Goal: Task Accomplishment & Management: Manage account settings

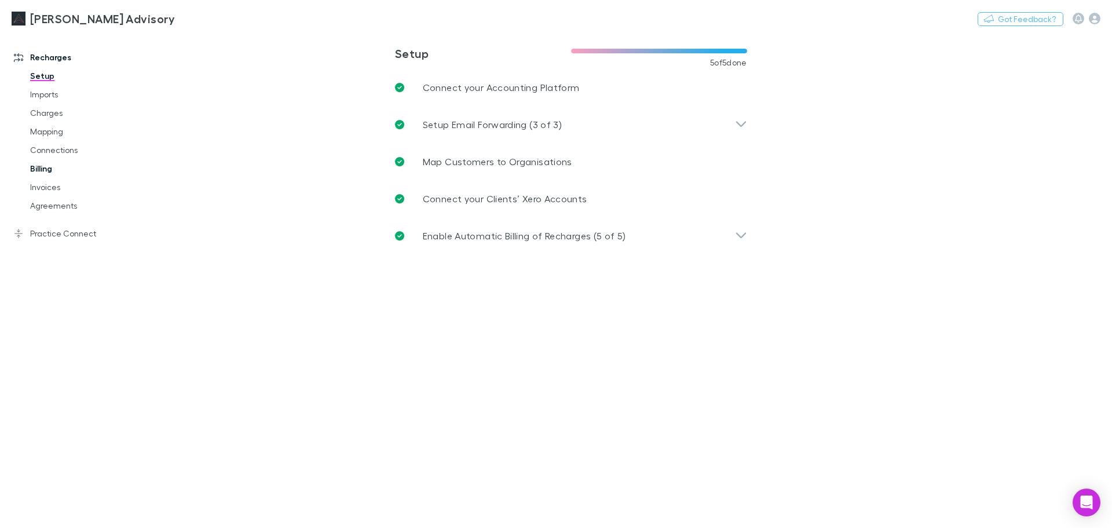
click at [71, 176] on link "Billing" at bounding box center [88, 168] width 138 height 19
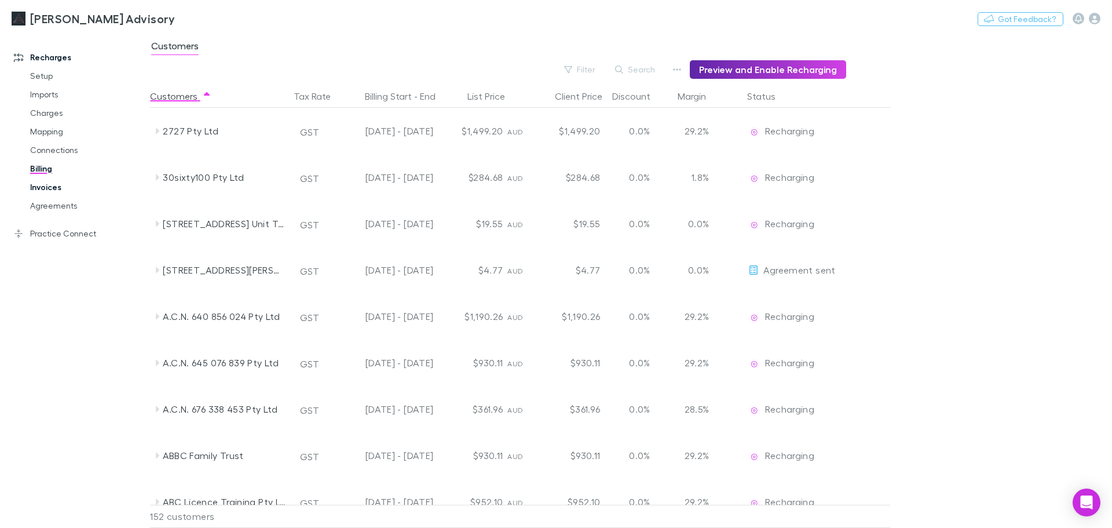
click at [68, 189] on link "Invoices" at bounding box center [88, 187] width 138 height 19
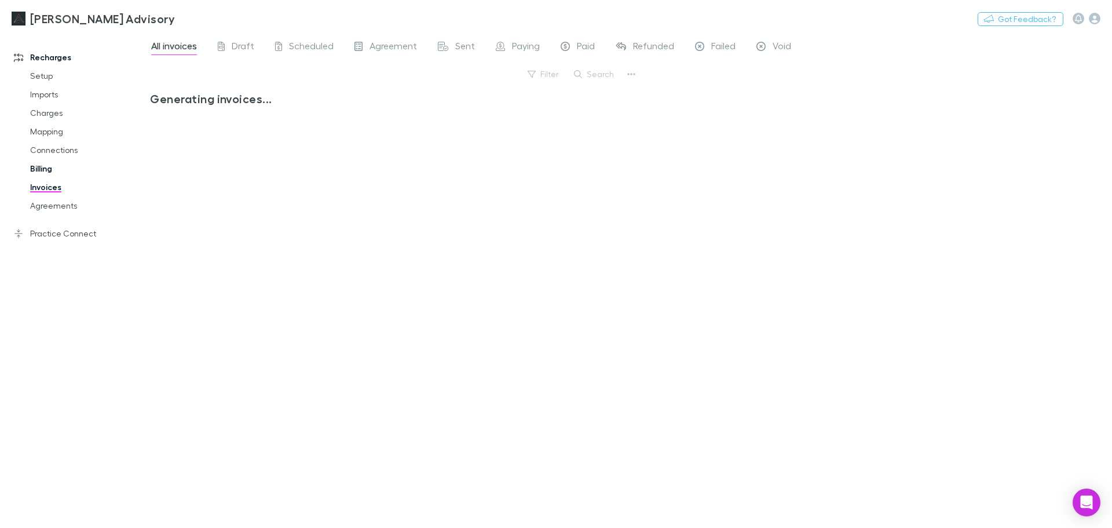
click at [70, 173] on link "Billing" at bounding box center [88, 168] width 138 height 19
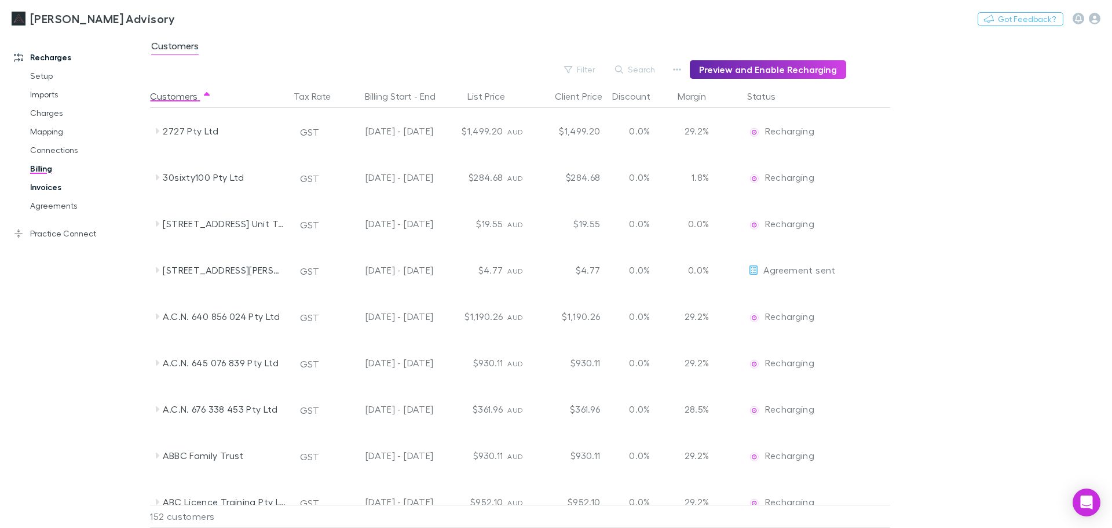
click at [62, 190] on link "Invoices" at bounding box center [88, 187] width 138 height 19
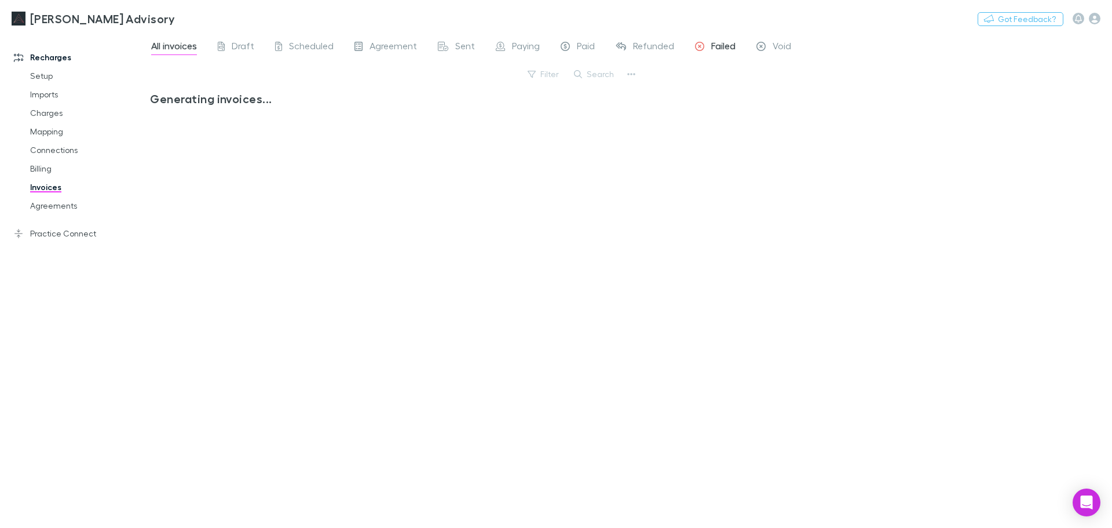
click at [723, 43] on span "Failed" at bounding box center [723, 47] width 24 height 15
click at [587, 43] on span "Paid" at bounding box center [586, 47] width 18 height 15
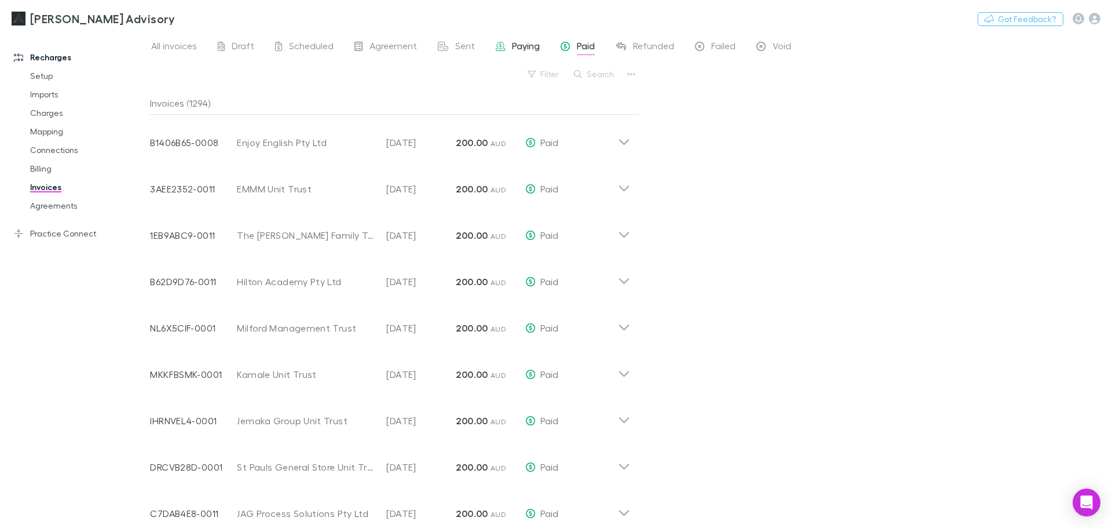
click at [510, 56] on link "Paying" at bounding box center [518, 47] width 46 height 19
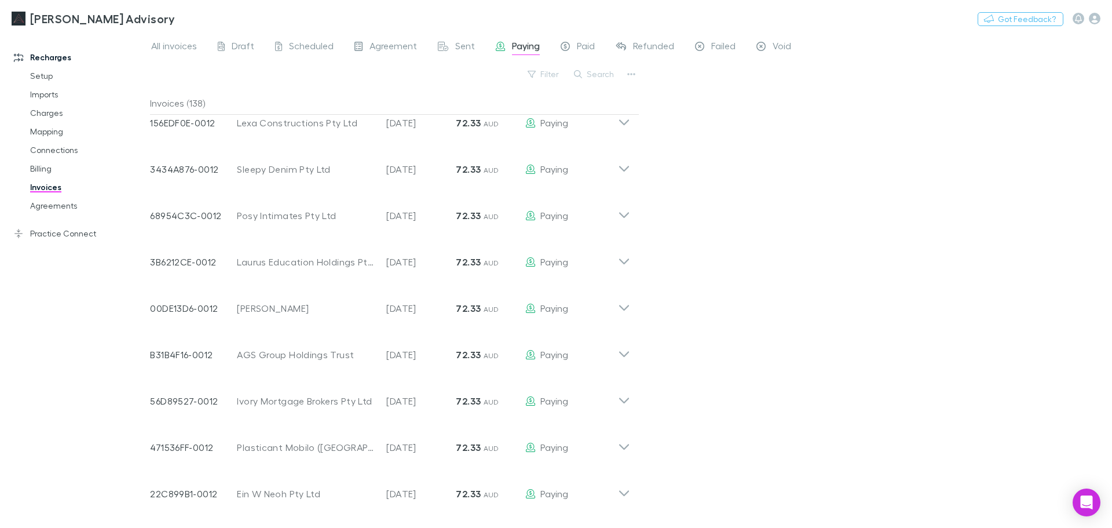
scroll to position [3783, 0]
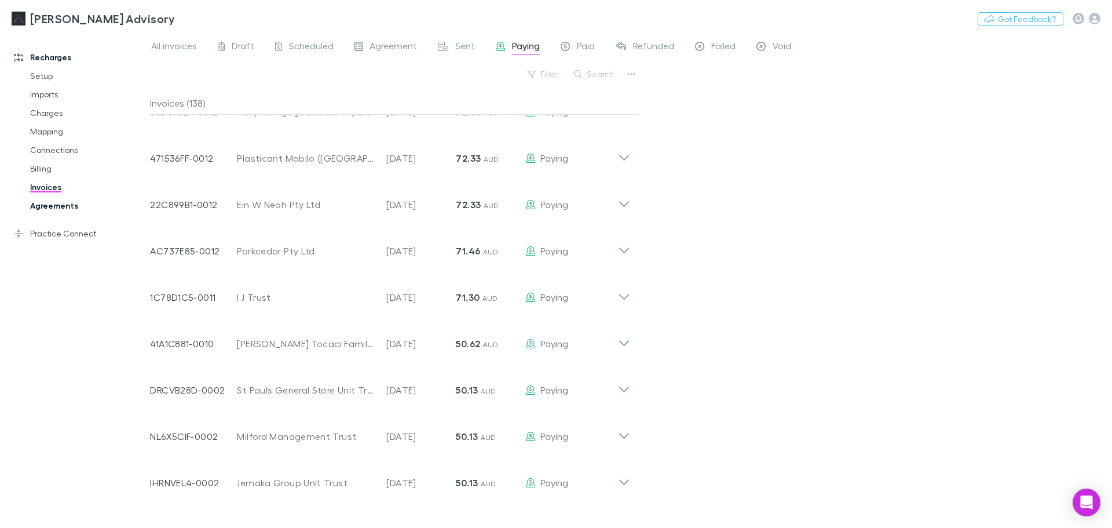
click at [67, 204] on link "Agreements" at bounding box center [88, 205] width 138 height 19
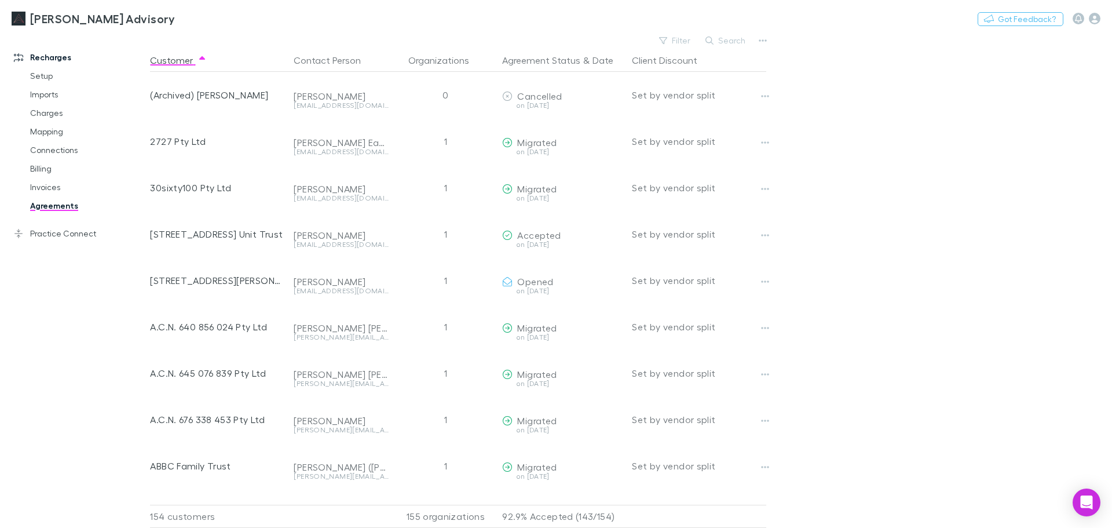
click at [686, 27] on div "Liston Newton Advisory Nothing Got Feedback?" at bounding box center [556, 18] width 1112 height 37
click at [683, 36] on button "Filter" at bounding box center [675, 41] width 44 height 14
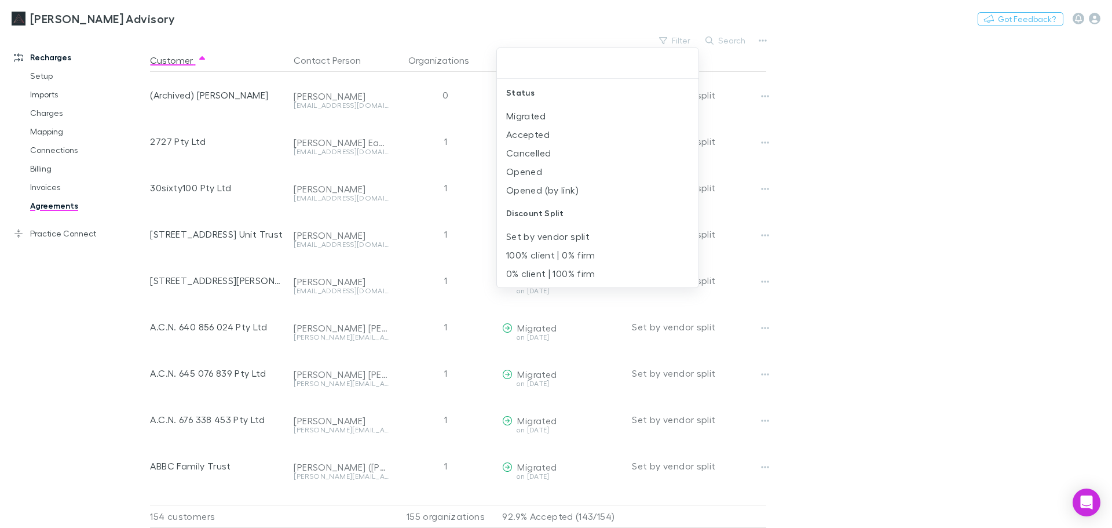
click at [898, 114] on div at bounding box center [556, 264] width 1112 height 528
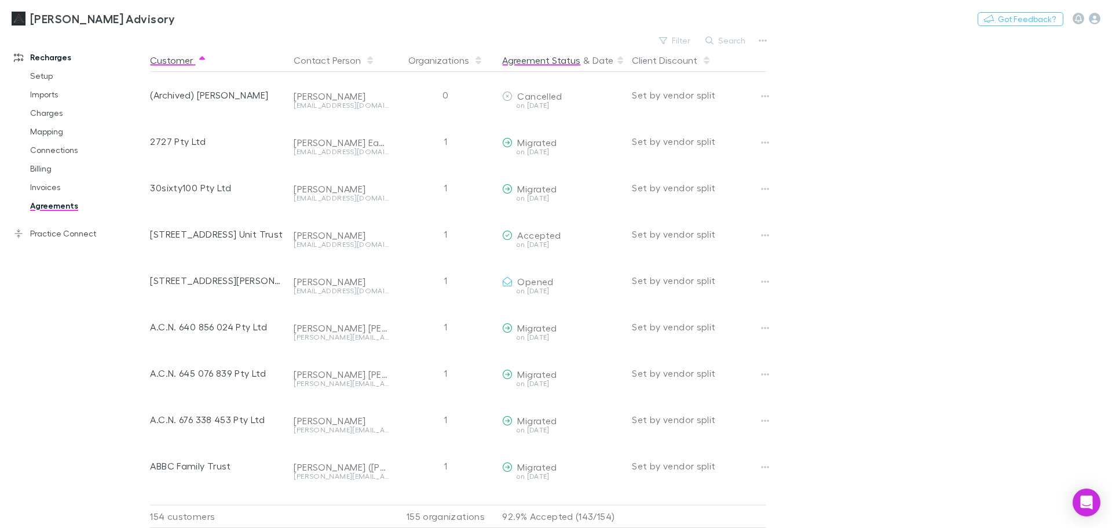
click at [559, 58] on button "Agreement Status" at bounding box center [541, 60] width 78 height 23
click at [665, 45] on button "Filter" at bounding box center [675, 41] width 44 height 14
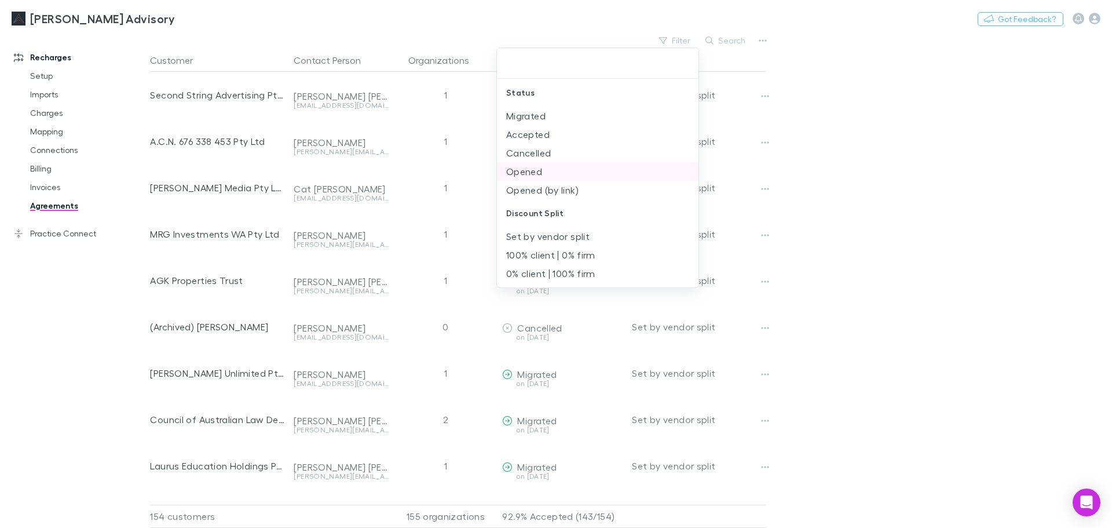
click at [559, 173] on li "Opened" at bounding box center [598, 171] width 202 height 19
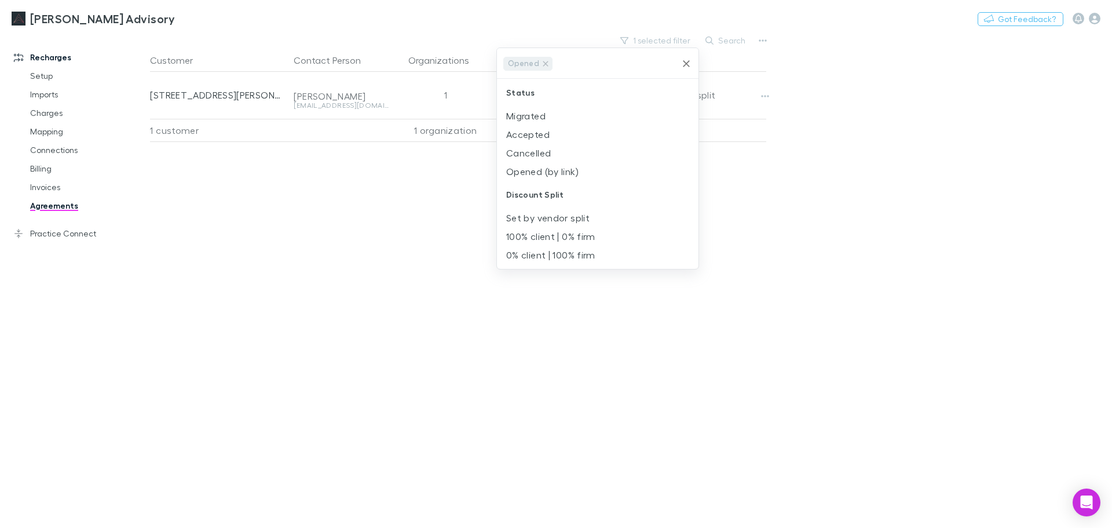
click at [836, 166] on div at bounding box center [556, 264] width 1112 height 528
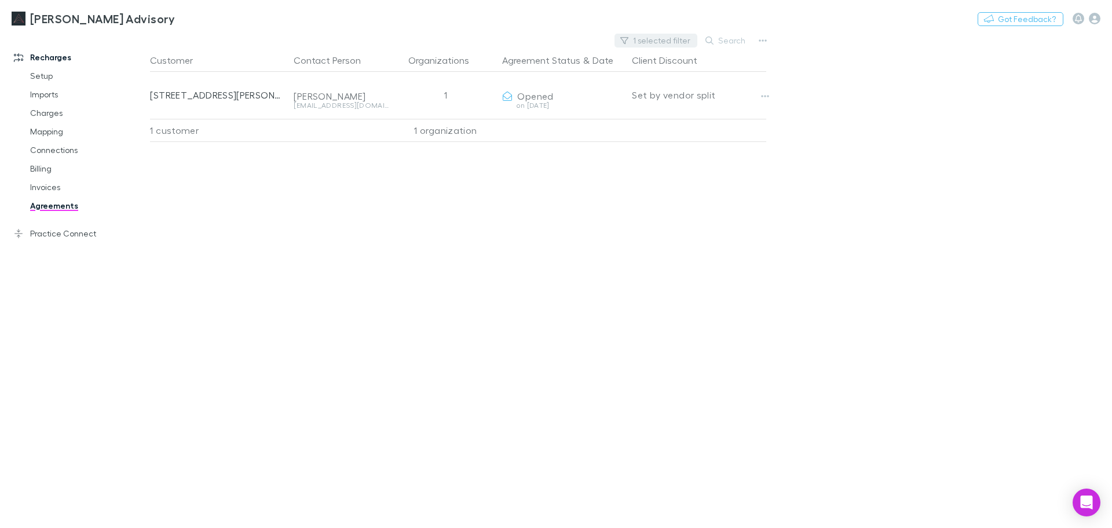
click at [651, 39] on button "1 selected filter" at bounding box center [655, 41] width 83 height 14
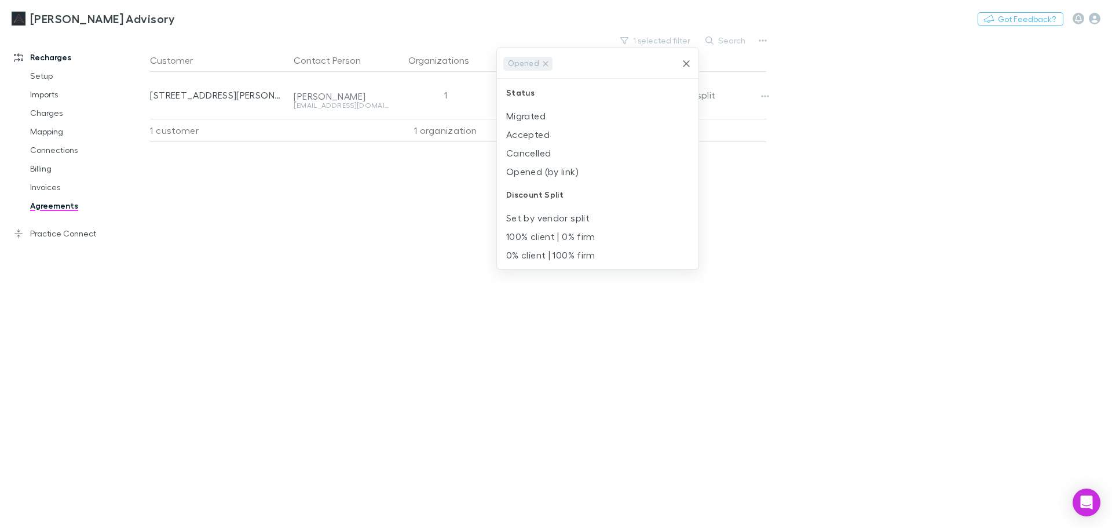
click at [683, 67] on icon "Clear" at bounding box center [686, 64] width 12 height 12
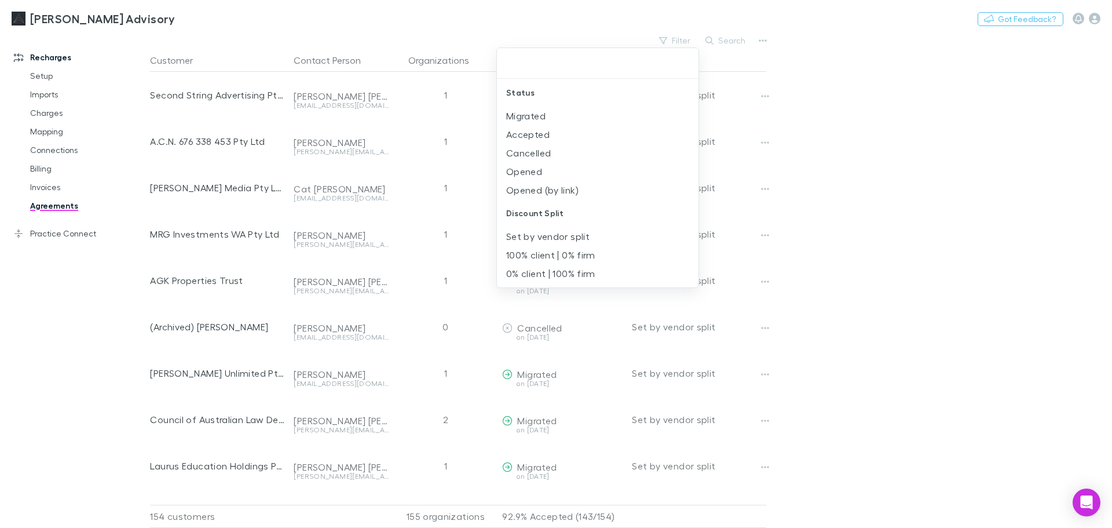
click at [687, 39] on div at bounding box center [556, 264] width 1112 height 528
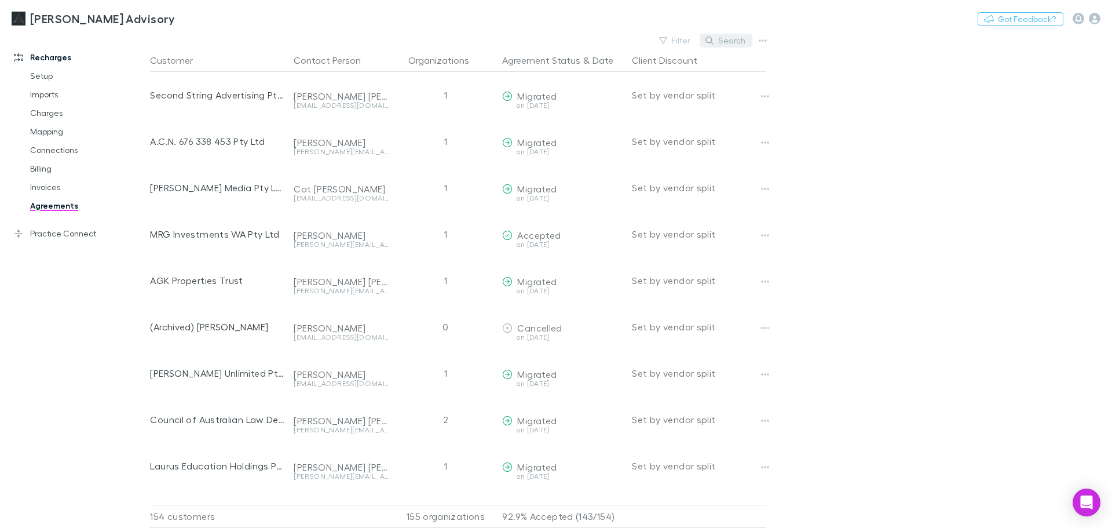
click at [716, 43] on button "Search" at bounding box center [726, 41] width 53 height 14
click at [716, 43] on input "text" at bounding box center [706, 40] width 58 height 16
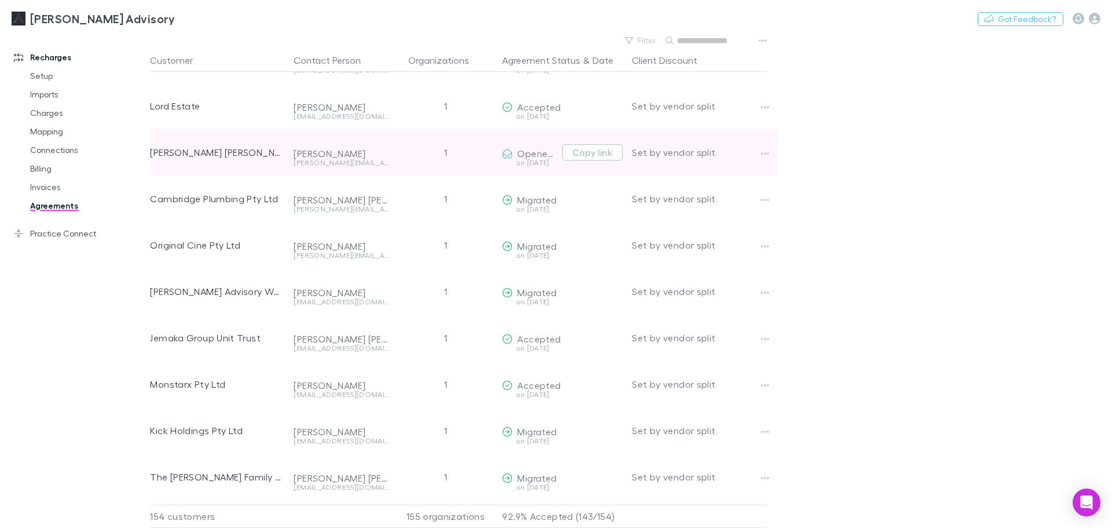
scroll to position [5252, 0]
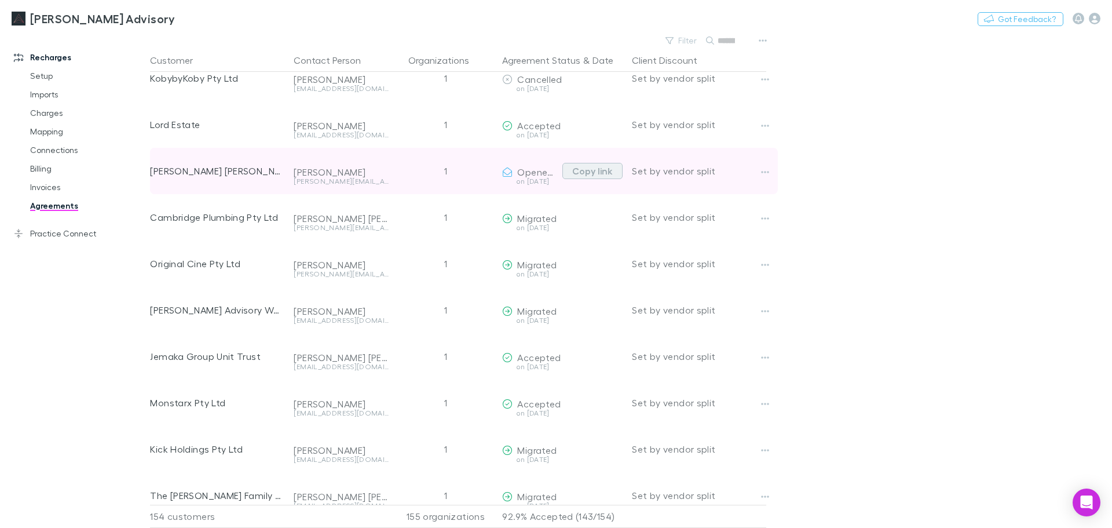
click at [604, 173] on button "Copy link" at bounding box center [592, 171] width 60 height 16
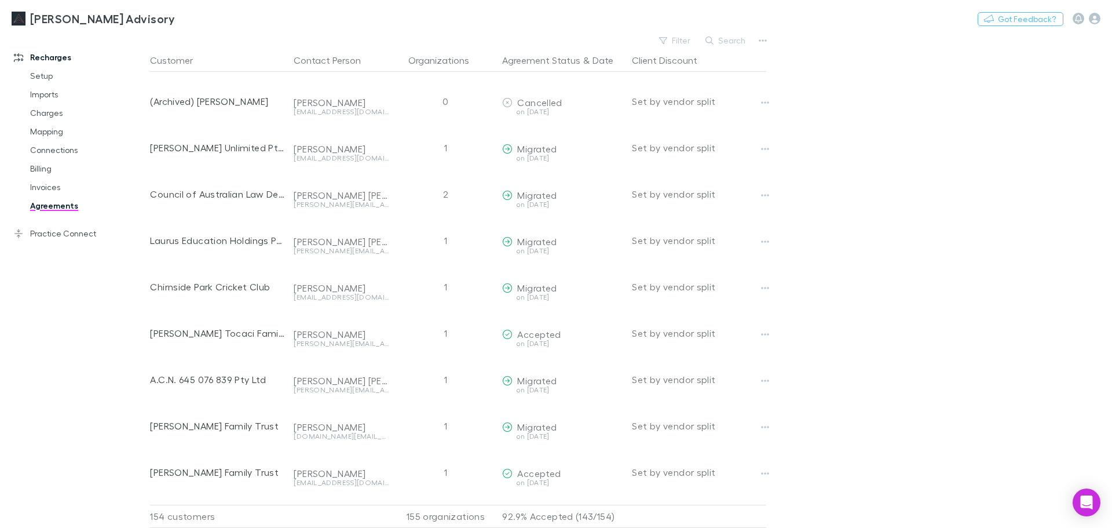
scroll to position [0, 0]
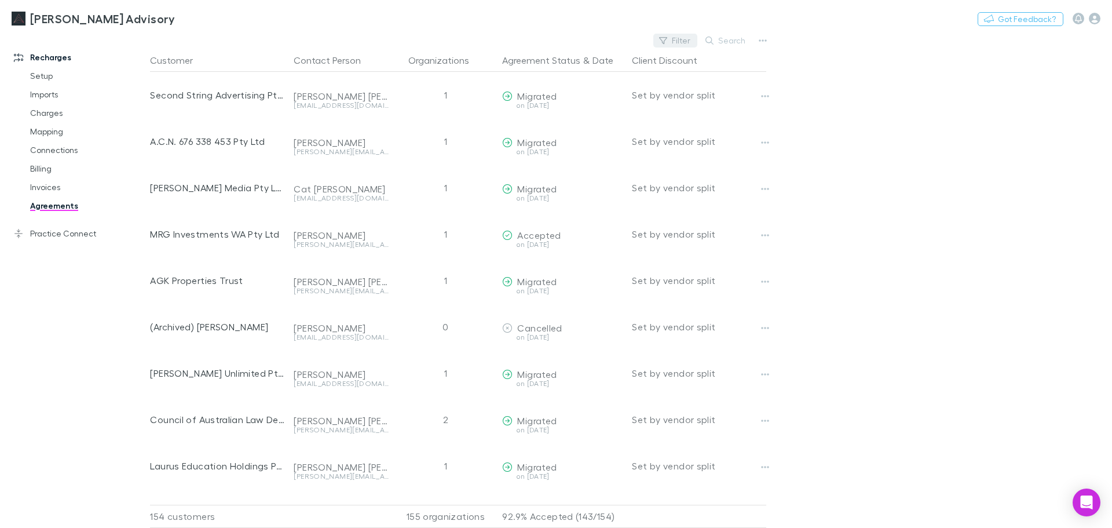
click at [679, 39] on button "Filter" at bounding box center [675, 41] width 44 height 14
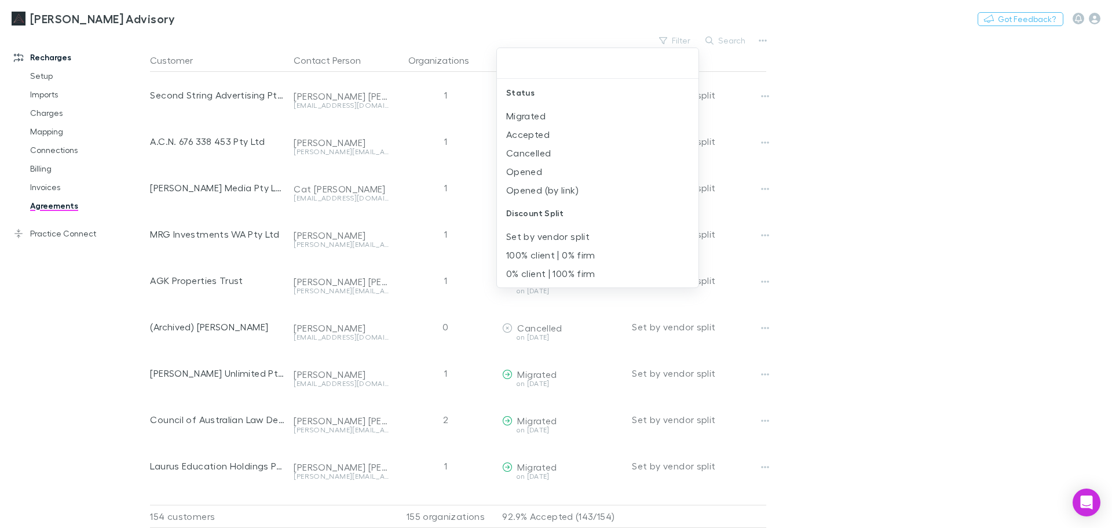
click at [881, 65] on div at bounding box center [556, 264] width 1112 height 528
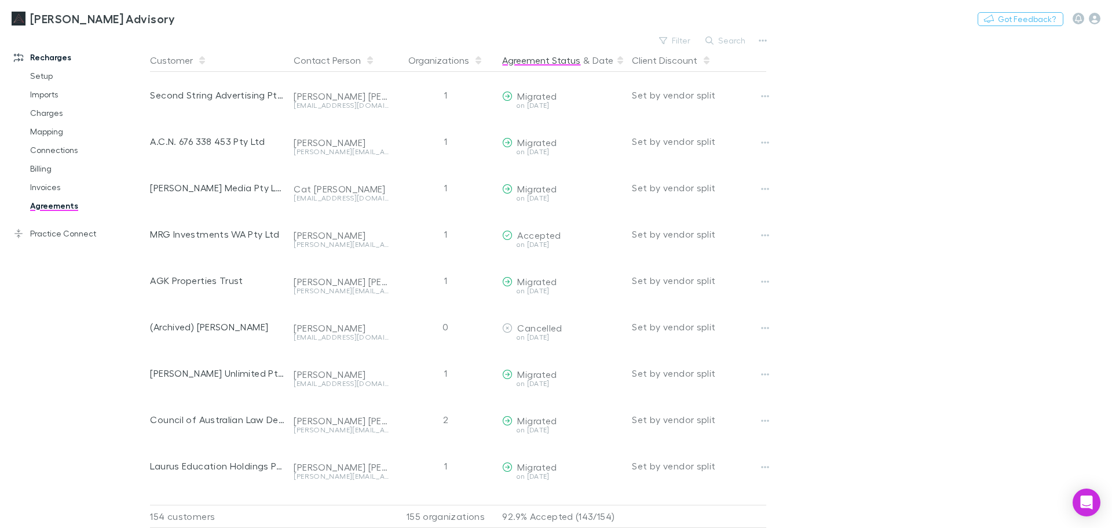
click at [567, 64] on button "Agreement Status" at bounding box center [541, 60] width 78 height 23
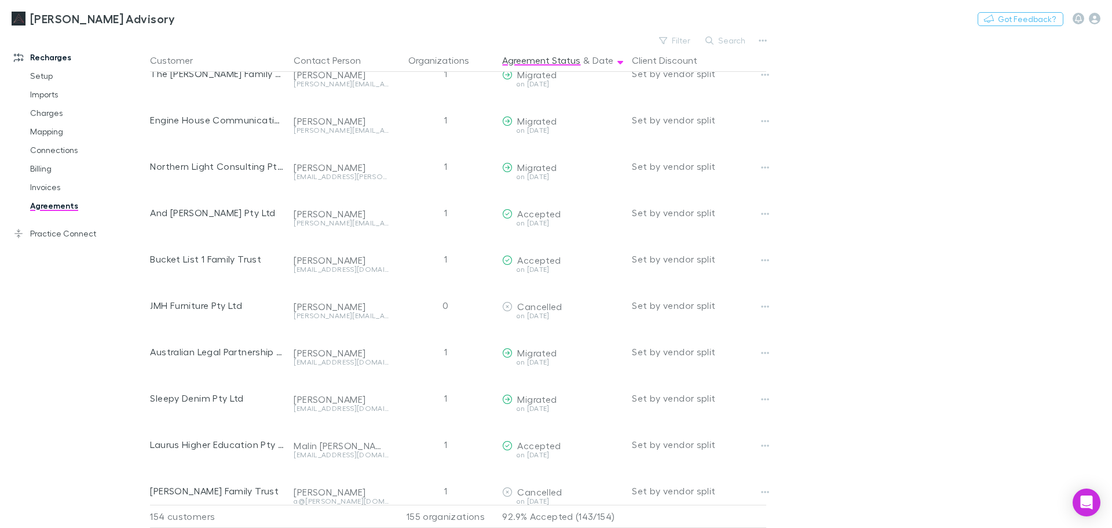
scroll to position [1621, 0]
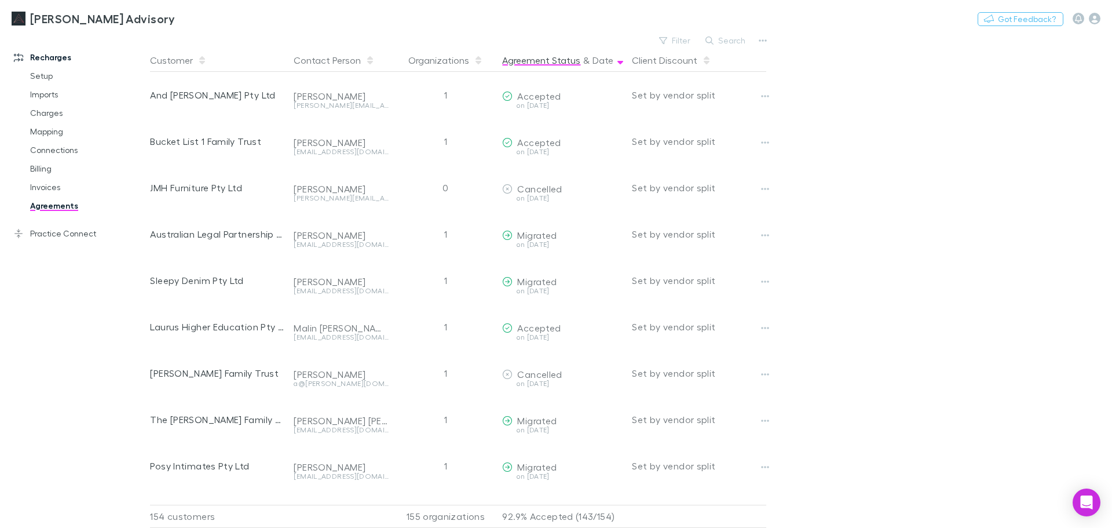
click at [617, 63] on icon at bounding box center [620, 60] width 6 height 9
click at [601, 58] on button "Date" at bounding box center [602, 60] width 21 height 23
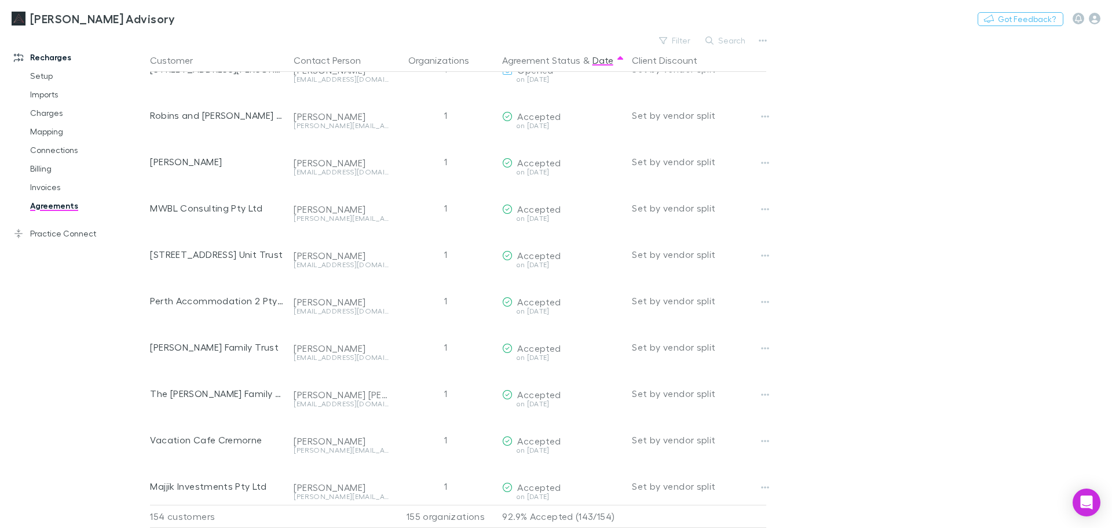
scroll to position [5849, 0]
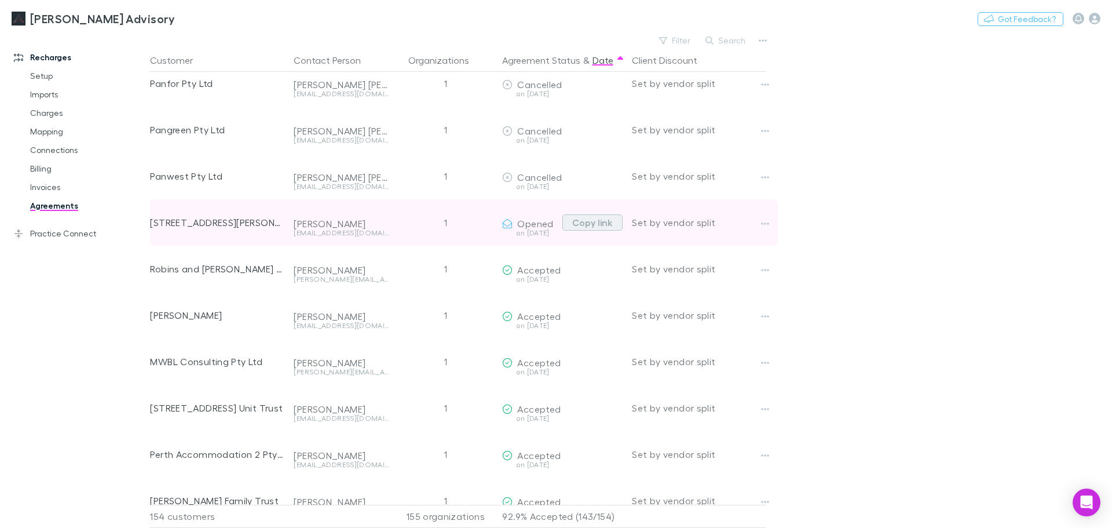
click at [588, 225] on button "Copy link" at bounding box center [592, 222] width 60 height 16
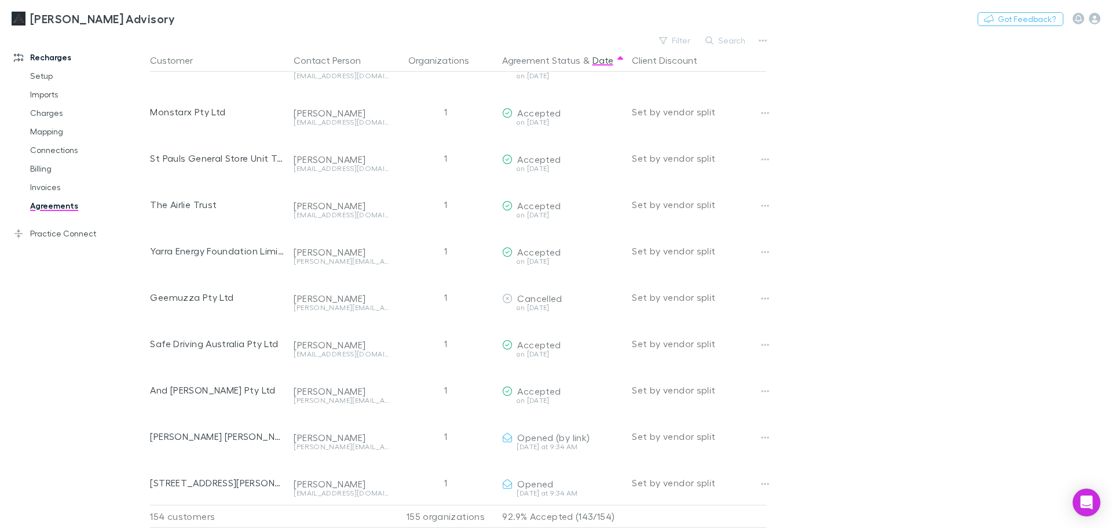
scroll to position [6711, 0]
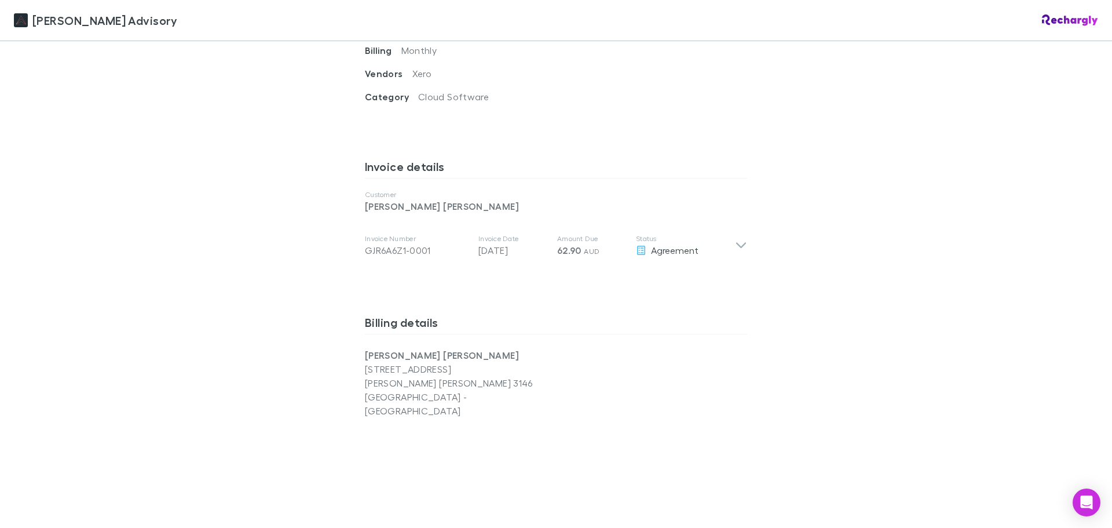
scroll to position [927, 0]
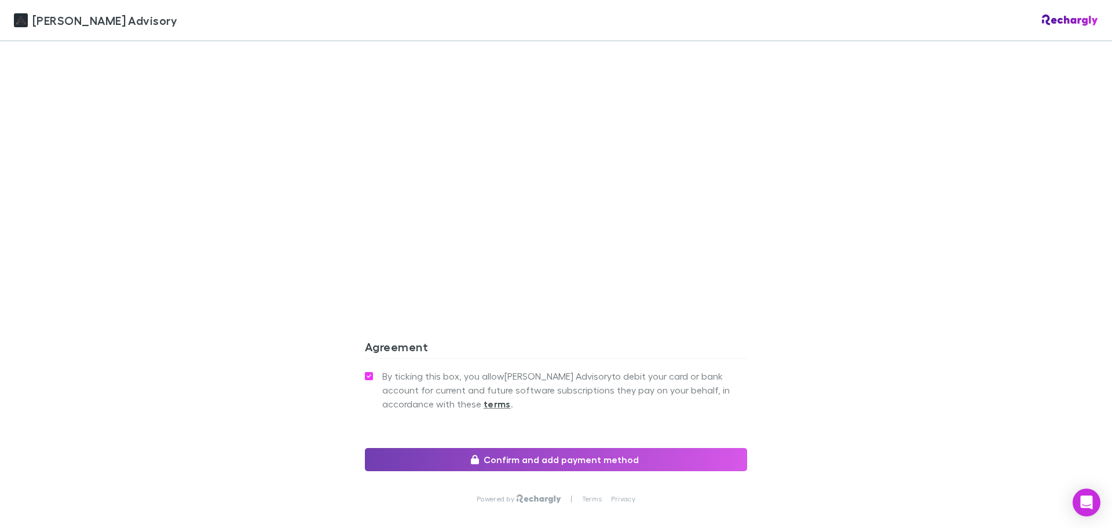
click at [471, 455] on icon "button" at bounding box center [475, 459] width 8 height 9
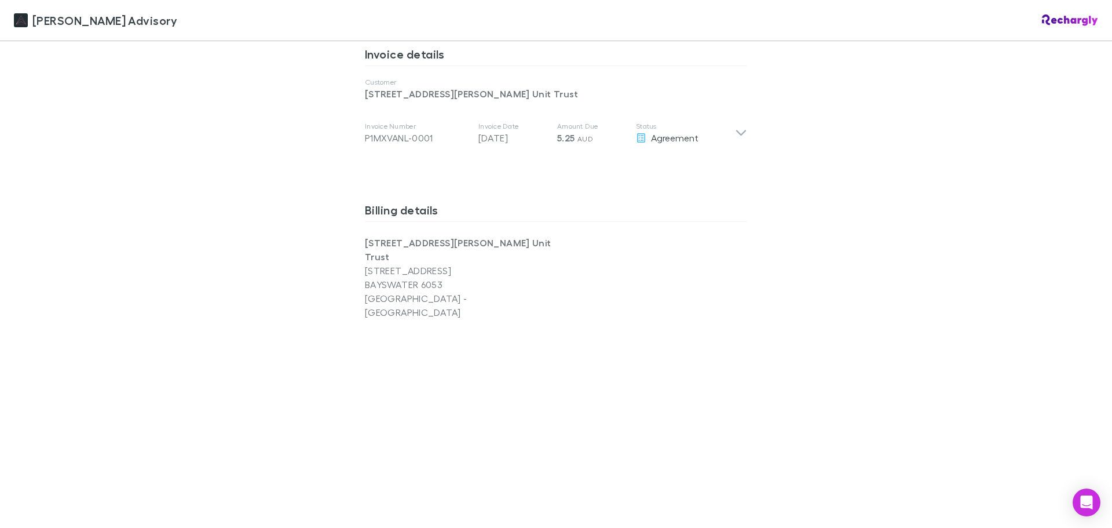
scroll to position [981, 0]
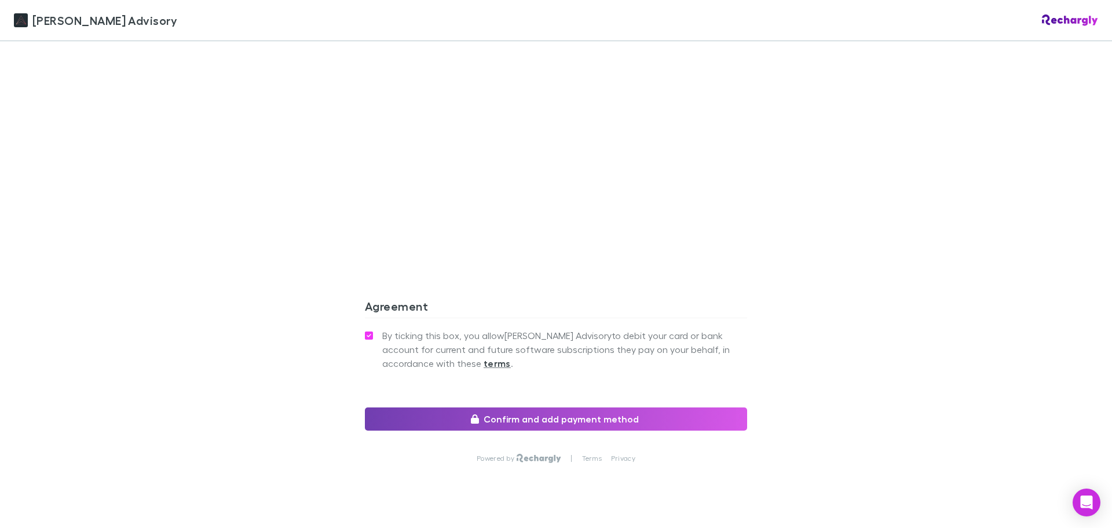
click at [536, 407] on button "Confirm and add payment method" at bounding box center [556, 418] width 382 height 23
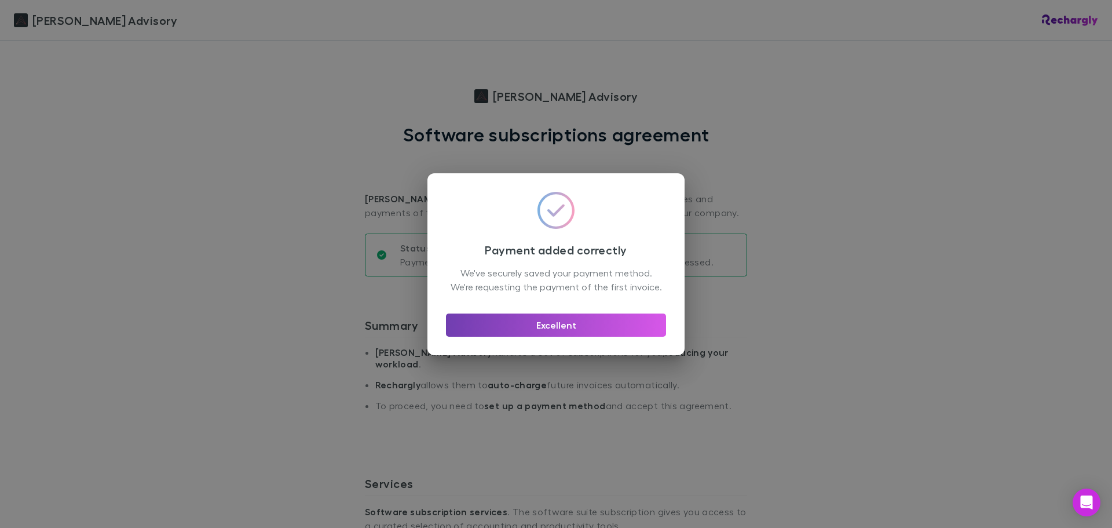
click at [611, 336] on button "Excellent" at bounding box center [556, 324] width 220 height 23
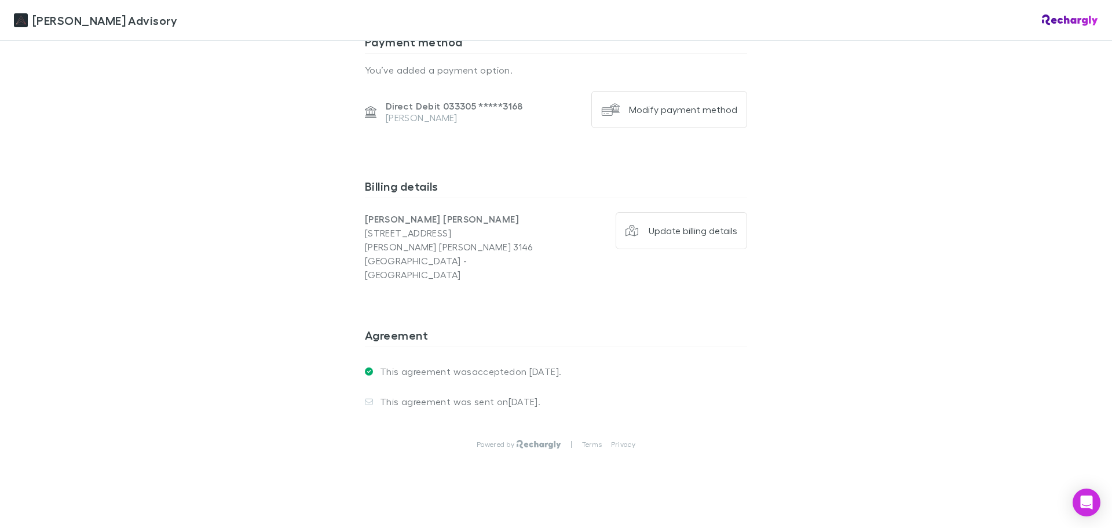
scroll to position [512, 0]
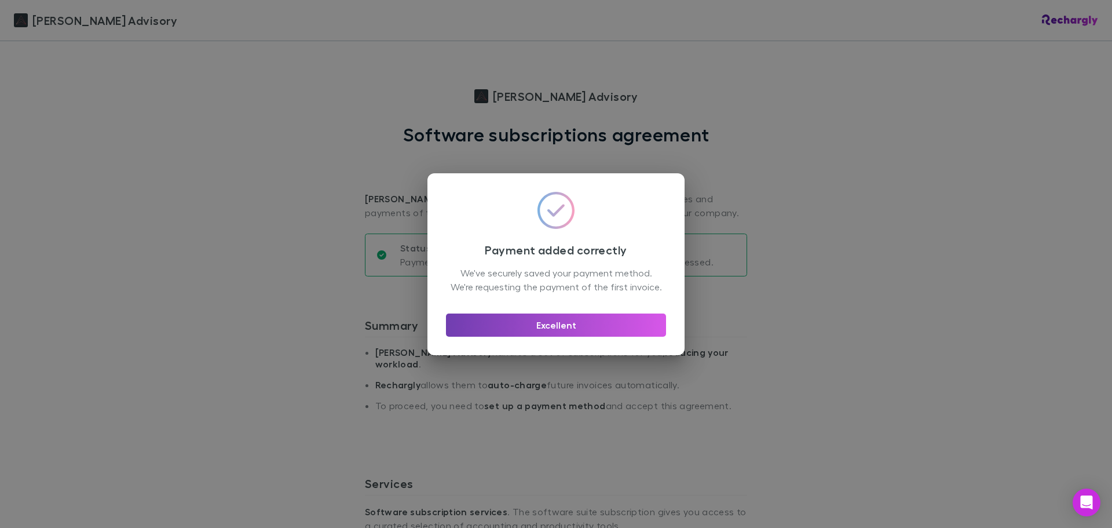
click at [496, 334] on button "Excellent" at bounding box center [556, 324] width 220 height 23
